Goal: Information Seeking & Learning: Learn about a topic

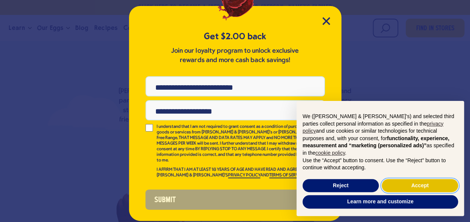
click at [416, 185] on button "Accept" at bounding box center [420, 185] width 76 height 13
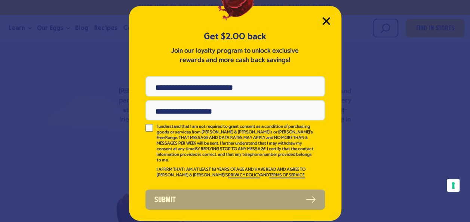
click at [329, 22] on icon "Close Modal" at bounding box center [326, 21] width 8 height 8
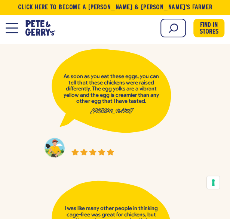
scroll to position [3170, 0]
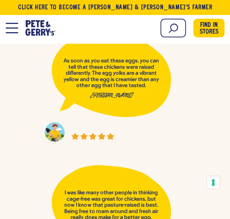
click at [15, 24] on button "Open Mobile Menu Modal Dialog" at bounding box center [12, 28] width 12 height 10
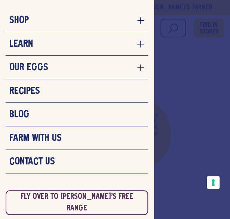
scroll to position [3251, 0]
click at [39, 159] on h3 "Contact Us" at bounding box center [32, 161] width 46 height 11
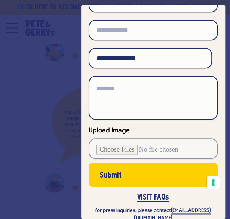
scroll to position [130, 0]
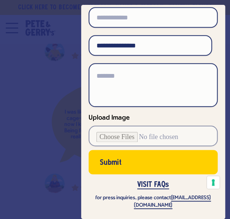
click at [10, 31] on div at bounding box center [115, 109] width 230 height 219
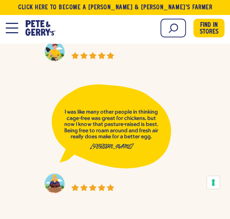
click at [7, 25] on button "Open Mobile Menu Modal Dialog" at bounding box center [12, 28] width 12 height 10
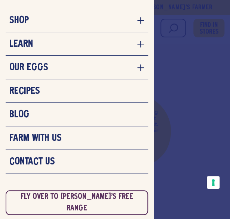
scroll to position [0, 0]
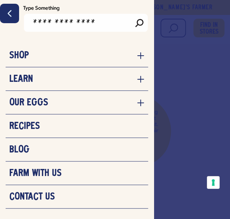
click at [27, 86] on li "Learn Our Hens Our Story FAQ Careers Egg Shortage" at bounding box center [77, 79] width 142 height 24
click at [137, 78] on icon "navigation menu for the site" at bounding box center [140, 78] width 7 height 7
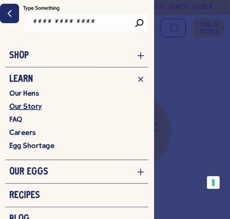
click at [31, 105] on link "Our Story" at bounding box center [76, 106] width 135 height 9
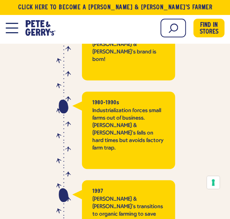
scroll to position [1402, 0]
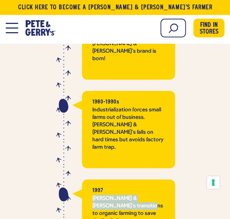
drag, startPoint x: 127, startPoint y: 128, endPoint x: 118, endPoint y: 149, distance: 22.6
click at [118, 179] on div "1997 Pete & Gerry’s transitions to organic farming to save the family farm." at bounding box center [128, 210] width 93 height 62
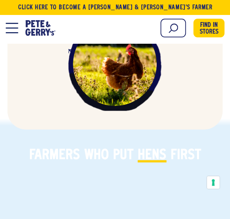
scroll to position [2322, 0]
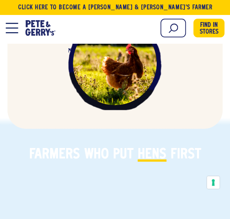
drag, startPoint x: 118, startPoint y: 149, endPoint x: 65, endPoint y: 126, distance: 57.6
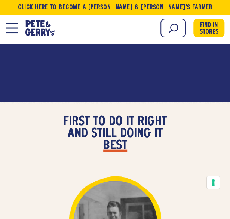
scroll to position [1006, 0]
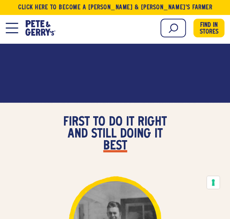
click at [117, 151] on span "best" at bounding box center [115, 146] width 24 height 12
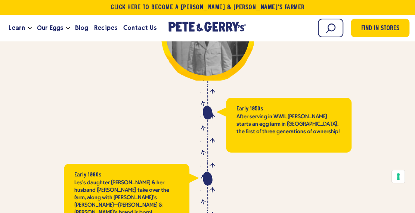
scroll to position [1186, 0]
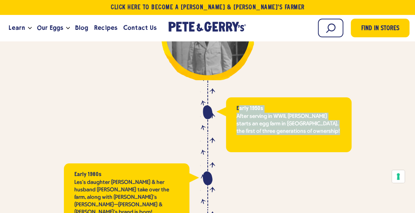
drag, startPoint x: 240, startPoint y: 101, endPoint x: 292, endPoint y: 162, distance: 79.5
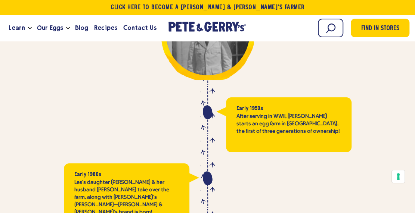
drag, startPoint x: 292, startPoint y: 162, endPoint x: 237, endPoint y: 100, distance: 82.3
click at [229, 107] on strong "Early 1950s" at bounding box center [250, 109] width 27 height 5
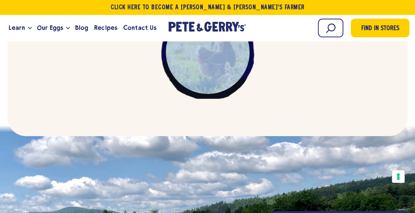
scroll to position [2161, 0]
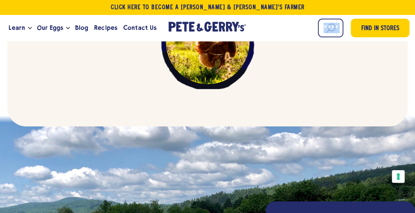
drag, startPoint x: 237, startPoint y: 99, endPoint x: 316, endPoint y: 28, distance: 106.1
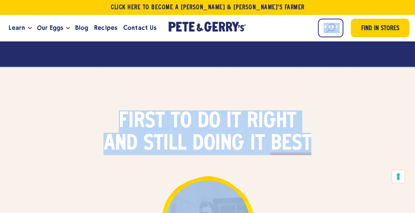
scroll to position [994, 0]
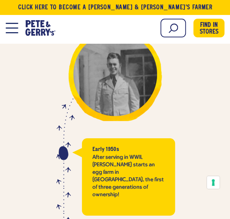
scroll to position [1155, 0]
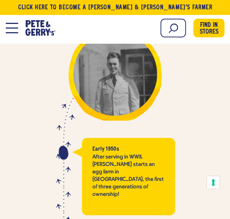
click at [105, 157] on p "After serving in WWII, Les Ward starts an egg farm in NH, the first of three ge…" at bounding box center [128, 175] width 72 height 45
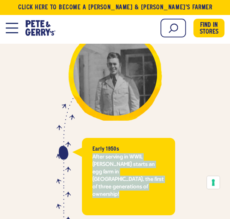
click at [105, 157] on p "After serving in WWII, Les Ward starts an egg farm in NH, the first of three ge…" at bounding box center [128, 175] width 72 height 45
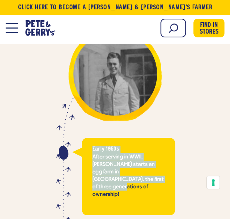
drag, startPoint x: 105, startPoint y: 157, endPoint x: 158, endPoint y: 181, distance: 58.7
click at [158, 181] on div "Early 1950s After serving in WWII, Les Ward starts an egg farm in NH, the first…" at bounding box center [128, 176] width 93 height 77
copy div "Early 1950s After serving in WWII, Les Ward starts an egg farm in NH, the first…"
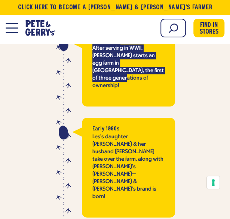
scroll to position [1270, 0]
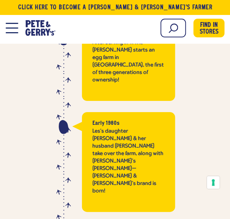
click at [110, 127] on p "Les's daughter Carol & her husband Gerry take over the farm, along with Carol's…" at bounding box center [128, 160] width 72 height 67
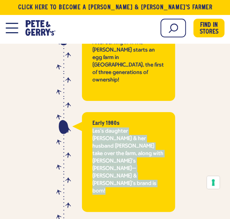
click at [110, 127] on p "Les's daughter Carol & her husband Gerry take over the farm, along with Carol's…" at bounding box center [128, 160] width 72 height 67
drag, startPoint x: 110, startPoint y: 120, endPoint x: 129, endPoint y: 143, distance: 29.2
click at [129, 143] on p "Les's daughter Carol & her husband Gerry take over the farm, along with Carol's…" at bounding box center [128, 160] width 72 height 67
click at [127, 147] on p "Les's daughter Carol & her husband Gerry take over the farm, along with Carol's…" at bounding box center [128, 160] width 72 height 67
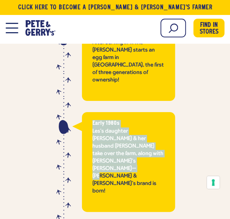
drag, startPoint x: 126, startPoint y: 144, endPoint x: 91, endPoint y: 96, distance: 59.7
copy div "Early 1980s Les's daughter Carol & her husband Gerry take over the farm, along …"
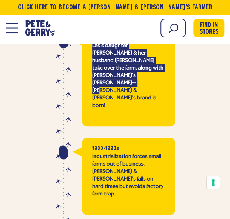
scroll to position [1356, 0]
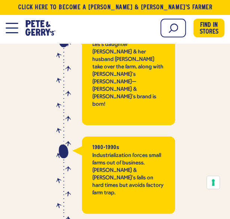
click at [114, 152] on p "Industrialization forces small farms out of business. Pete & Gerry’s falls on h…" at bounding box center [128, 174] width 72 height 45
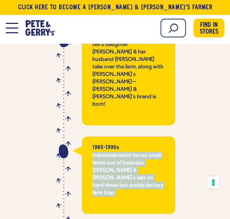
click at [114, 152] on p "Industrialization forces small farms out of business. Pete & Gerry’s falls on h…" at bounding box center [128, 174] width 72 height 45
drag, startPoint x: 114, startPoint y: 119, endPoint x: 153, endPoint y: 133, distance: 41.1
click at [153, 152] on p "Industrialization forces small farms out of business. Pete & Gerry’s falls on h…" at bounding box center [128, 174] width 72 height 45
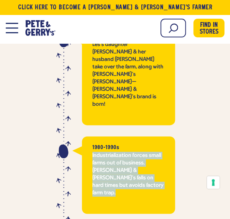
click at [152, 152] on p "Industrialization forces small farms out of business. Pete & Gerry’s falls on h…" at bounding box center [128, 174] width 72 height 45
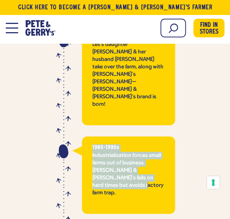
drag, startPoint x: 92, startPoint y: 101, endPoint x: 162, endPoint y: 137, distance: 78.7
click at [162, 137] on div "1980-1990s Industrialization forces small farms out of business. Pete & Gerry’s…" at bounding box center [128, 174] width 93 height 77
copy div "1980-1990s Industrialization forces small farms out of business. Pete & Gerry’s…"
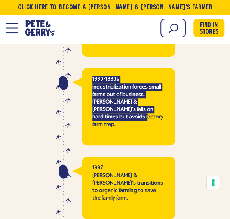
scroll to position [1425, 0]
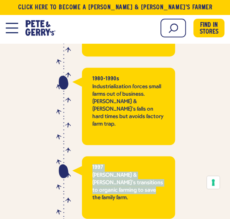
drag, startPoint x: 125, startPoint y: 129, endPoint x: 87, endPoint y: 107, distance: 43.8
click at [87, 156] on div "1997 Pete & Gerry’s transitions to organic farming to save the family farm." at bounding box center [128, 187] width 93 height 62
copy div "1997 Pete & Gerry’s transitions to organic farming to save the family farm."
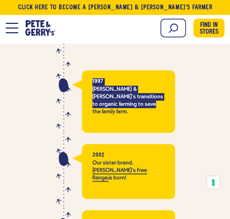
scroll to position [1512, 0]
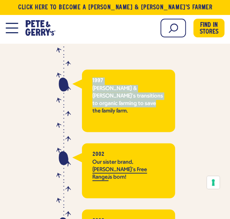
drag, startPoint x: 133, startPoint y: 103, endPoint x: 84, endPoint y: 84, distance: 53.1
click at [84, 143] on div "2002 Our sister brand, Nellie's Free Range, is born!" at bounding box center [128, 170] width 93 height 55
copy div "2002 Our sister brand, Nellie's Free Range, is born!"
drag, startPoint x: 149, startPoint y: 169, endPoint x: 80, endPoint y: 141, distance: 74.3
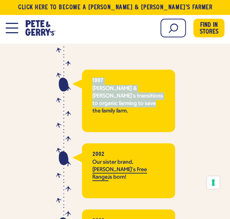
copy div "2003 Pete & Gerry’s, LLC becomes 1st Certified Humane® egg producer in the U.S."
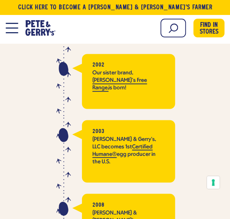
scroll to position [1602, 0]
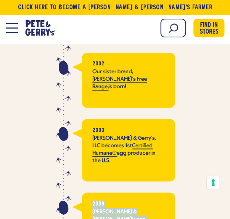
drag, startPoint x: 131, startPoint y: 154, endPoint x: 87, endPoint y: 119, distance: 55.3
copy div "2008 Gerry & Carol’s son, Jesse, takes over the family business, the 3rd genera…"
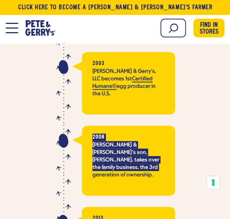
scroll to position [1671, 0]
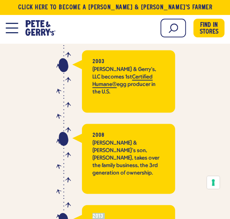
drag, startPoint x: 132, startPoint y: 147, endPoint x: 86, endPoint y: 123, distance: 52.0
copy div "2013 Pete & Gerry’s, LLC becomes 1st egg producer to become B Corp Certified ."
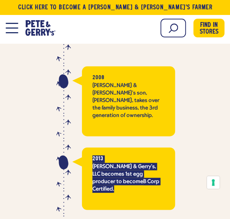
scroll to position [1729, 0]
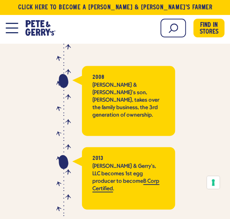
drag, startPoint x: 123, startPoint y: 178, endPoint x: 81, endPoint y: 131, distance: 63.0
copy div "January 2022 CA & MA become 1st states to pass Cage-Free Egg legislation. Other…"
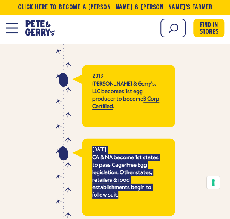
scroll to position [1826, 0]
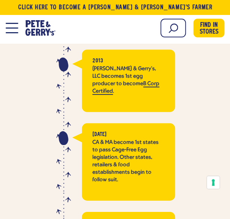
drag, startPoint x: 147, startPoint y: 144, endPoint x: 83, endPoint y: 125, distance: 67.1
copy div "March 2023 Launch of Pete & Gerry’s Pasture-Raised Eggs!"
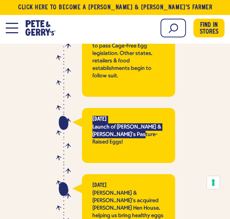
scroll to position [1932, 0]
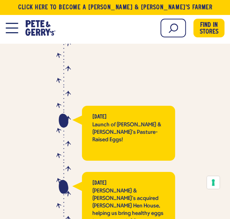
drag, startPoint x: 131, startPoint y: 104, endPoint x: 123, endPoint y: 144, distance: 40.5
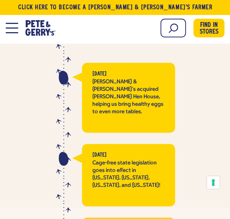
scroll to position [2042, 0]
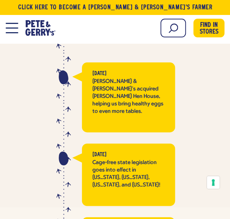
drag, startPoint x: 152, startPoint y: 130, endPoint x: 81, endPoint y: 105, distance: 74.6
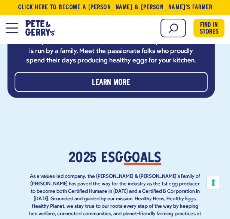
scroll to position [2532, 0]
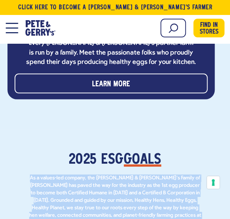
drag, startPoint x: 136, startPoint y: 141, endPoint x: 19, endPoint y: 49, distance: 148.2
click at [19, 129] on section "2025 ESG GOALS As a values-led company, the Pete & Gerry’s Family of Brands has…" at bounding box center [115, 207] width 230 height 157
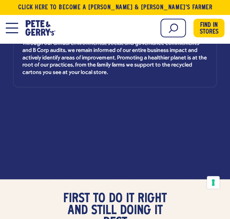
scroll to position [922, 0]
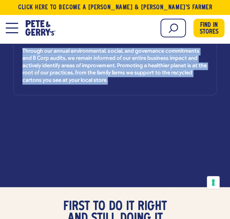
drag, startPoint x: 27, startPoint y: 84, endPoint x: 87, endPoint y: 78, distance: 60.1
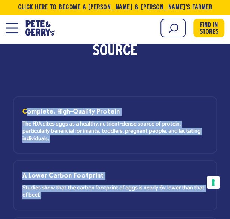
scroll to position [596, 0]
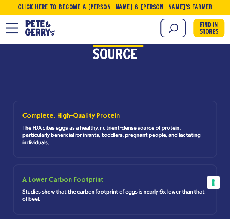
drag, startPoint x: 23, startPoint y: 112, endPoint x: 16, endPoint y: 110, distance: 6.7
click at [16, 110] on li "Complete, High-Quality Protein The FDA cites eggs as a healthy, nutrient-dense …" at bounding box center [115, 129] width 204 height 57
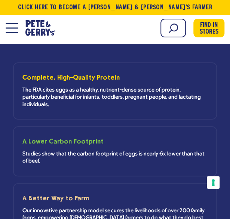
scroll to position [634, 0]
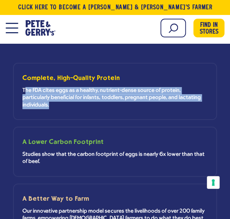
drag, startPoint x: 49, startPoint y: 105, endPoint x: 25, endPoint y: 89, distance: 28.3
click at [25, 89] on p "The FDA cites eggs as a healthy, nutrient-dense source of protein, particularly…" at bounding box center [114, 98] width 185 height 22
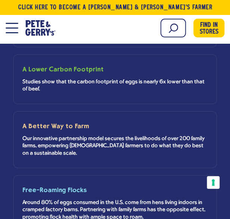
scroll to position [709, 0]
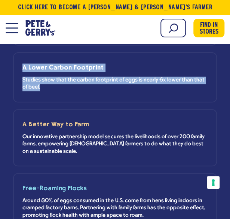
drag, startPoint x: 23, startPoint y: 68, endPoint x: 34, endPoint y: 87, distance: 21.6
click at [34, 87] on div "A Lower Carbon Footprint Studies show that the carbon footprint of eggs is near…" at bounding box center [114, 78] width 185 height 28
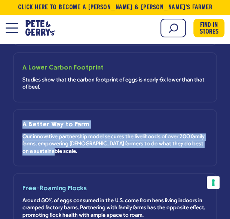
drag, startPoint x: 22, startPoint y: 125, endPoint x: 67, endPoint y: 151, distance: 51.5
click at [67, 151] on div "A Better Way to Farm Our innovative partnership model secures the livelihoods o…" at bounding box center [114, 137] width 185 height 35
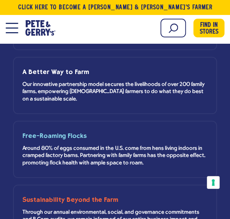
scroll to position [762, 0]
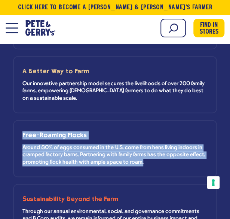
drag, startPoint x: 149, startPoint y: 164, endPoint x: 23, endPoint y: 133, distance: 130.3
click at [23, 133] on div "Free-Roaming Flocks Around 80% of eggs consumed in the U.S. come from hens livi…" at bounding box center [114, 148] width 185 height 35
click at [23, 133] on h3 "Free-Roaming Flocks" at bounding box center [114, 135] width 185 height 8
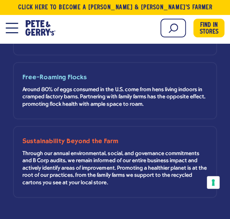
scroll to position [821, 0]
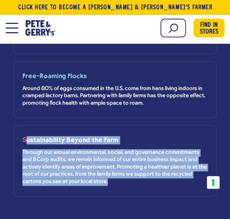
drag, startPoint x: 76, startPoint y: 181, endPoint x: 25, endPoint y: 139, distance: 66.1
click at [25, 139] on div "Sustainability Beyond the Farm Through our annual environmental, social, and go…" at bounding box center [114, 160] width 185 height 49
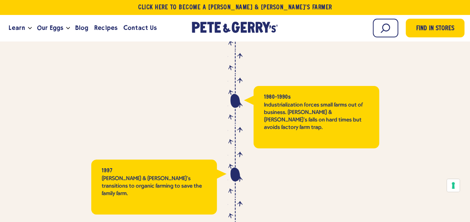
scroll to position [1288, 0]
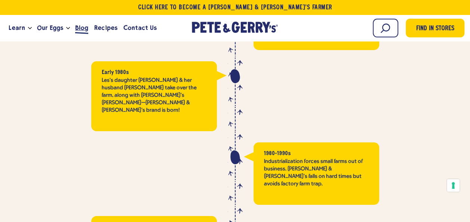
click at [82, 28] on span "Blog" at bounding box center [81, 27] width 13 height 9
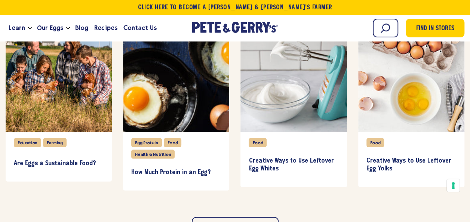
scroll to position [755, 0]
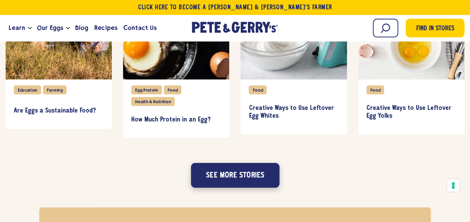
click at [253, 178] on button "See more stories" at bounding box center [235, 175] width 89 height 25
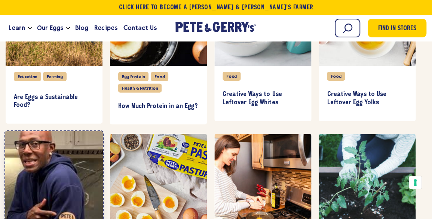
scroll to position [816, 0]
